Goal: Find contact information: Find contact information

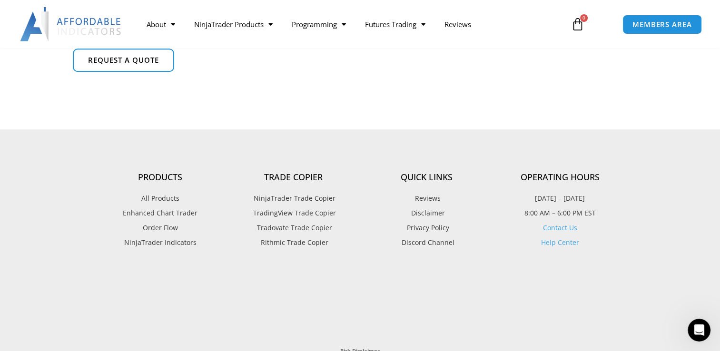
scroll to position [809, 0]
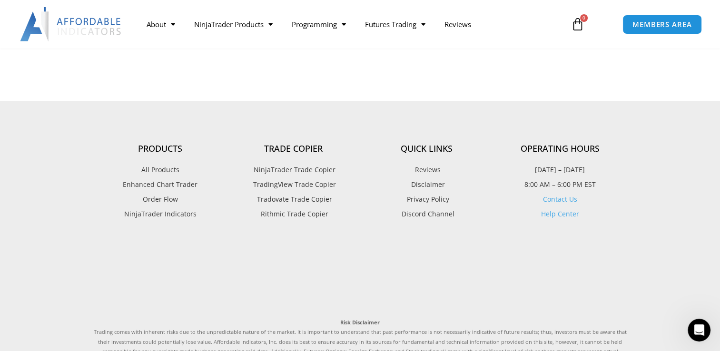
click at [559, 199] on link "Contact Us" at bounding box center [560, 199] width 34 height 9
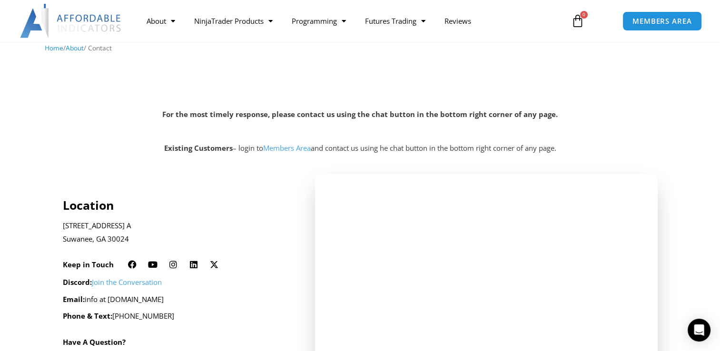
scroll to position [106, 0]
